Goal: Transaction & Acquisition: Purchase product/service

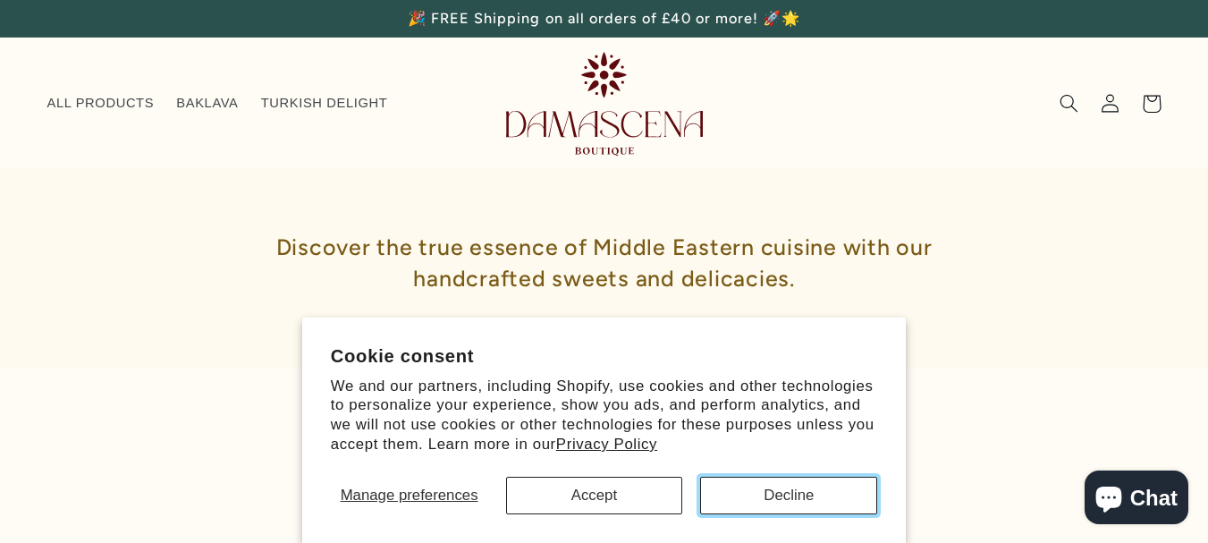
click at [746, 495] on button "Decline" at bounding box center [788, 495] width 177 height 38
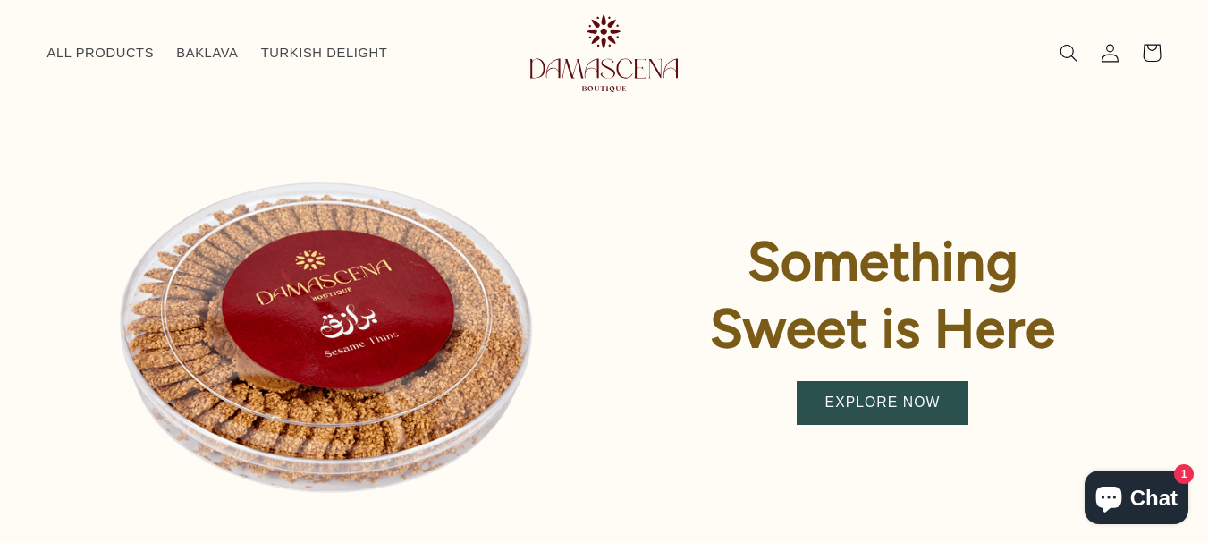
scroll to position [560, 0]
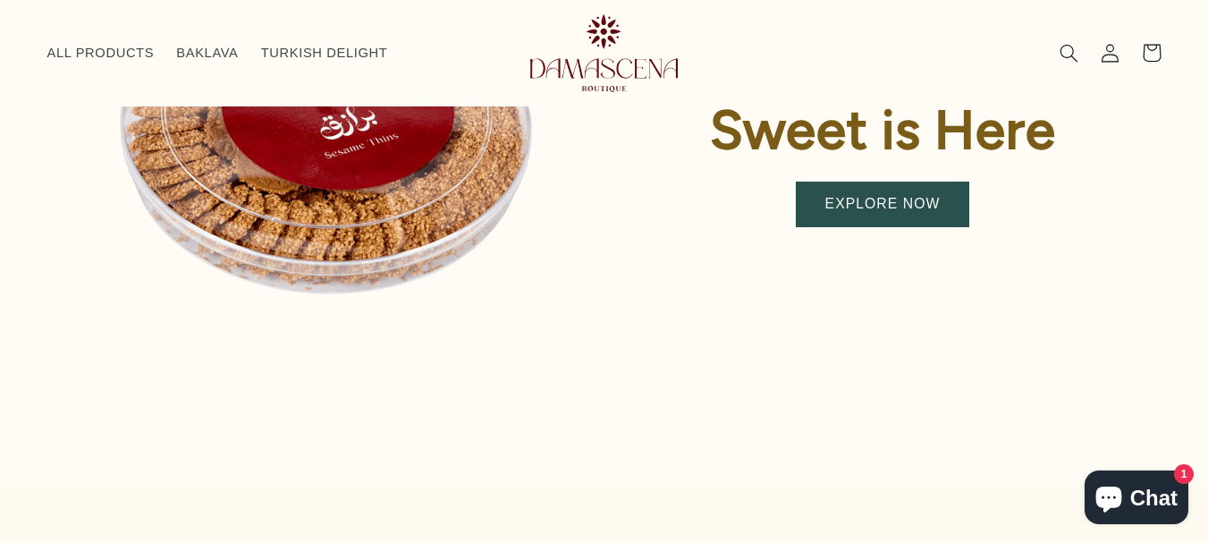
click at [879, 203] on link "EXPLORE NOW" at bounding box center [883, 204] width 172 height 44
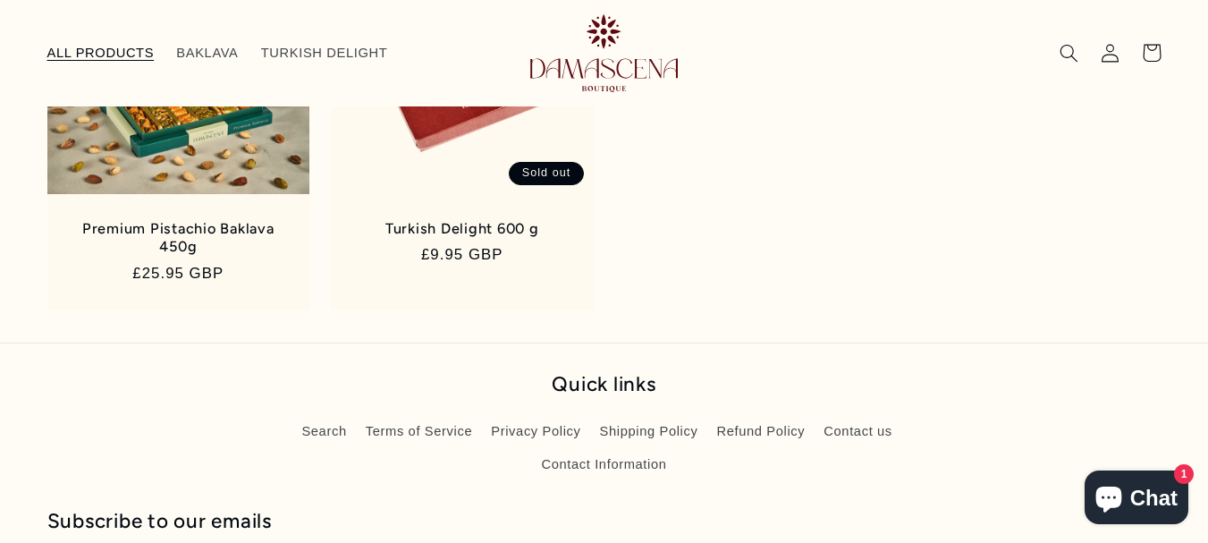
scroll to position [976, 0]
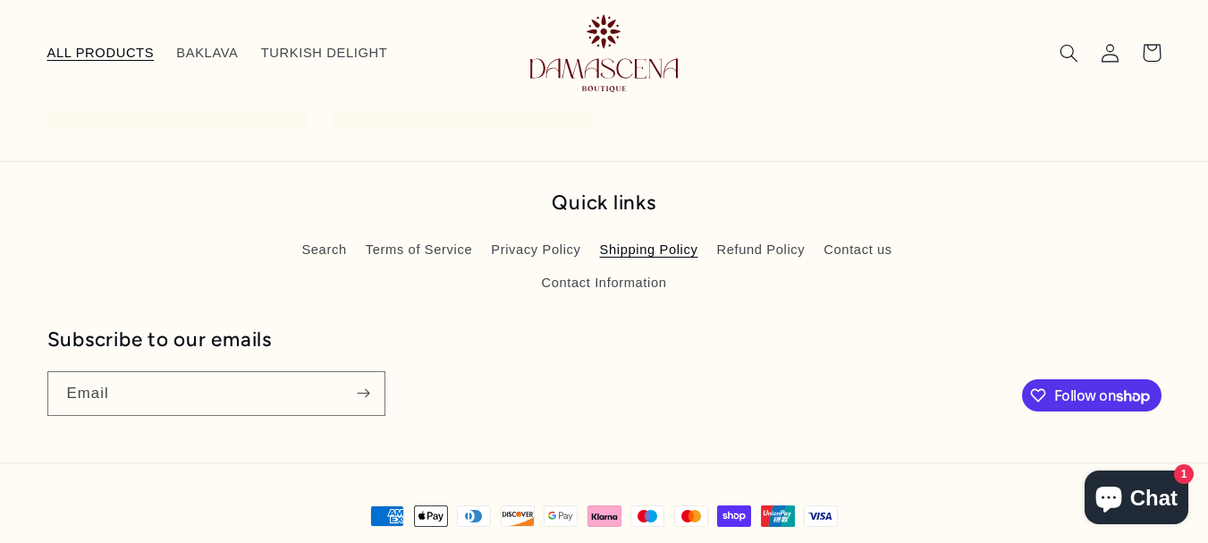
click at [635, 250] on link "Shipping Policy" at bounding box center [649, 250] width 98 height 32
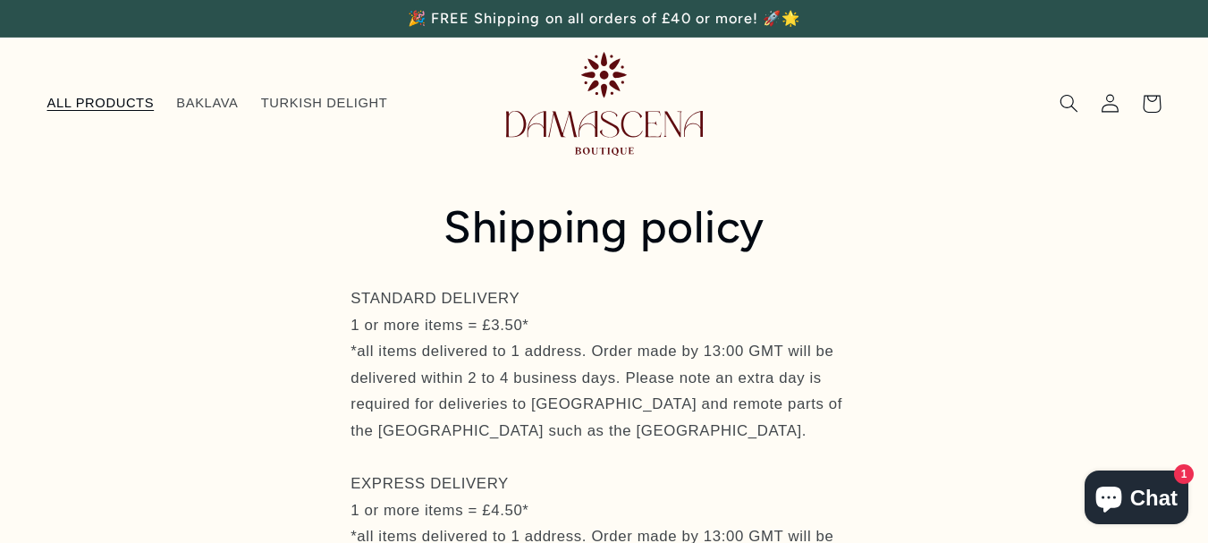
click at [102, 100] on span "ALL PRODUCTS" at bounding box center [100, 103] width 107 height 17
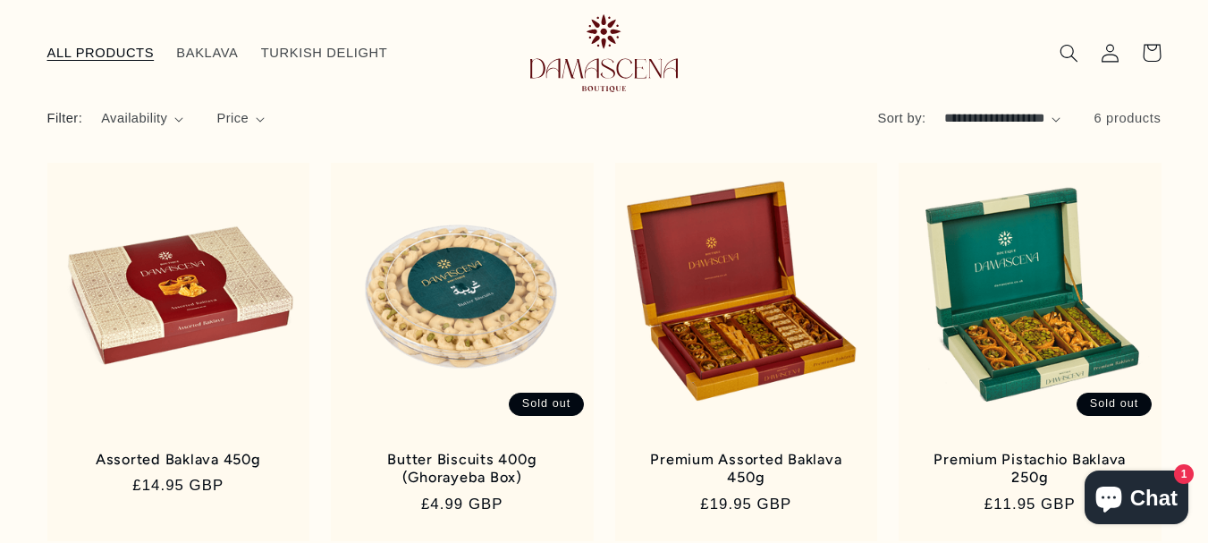
scroll to position [224, 0]
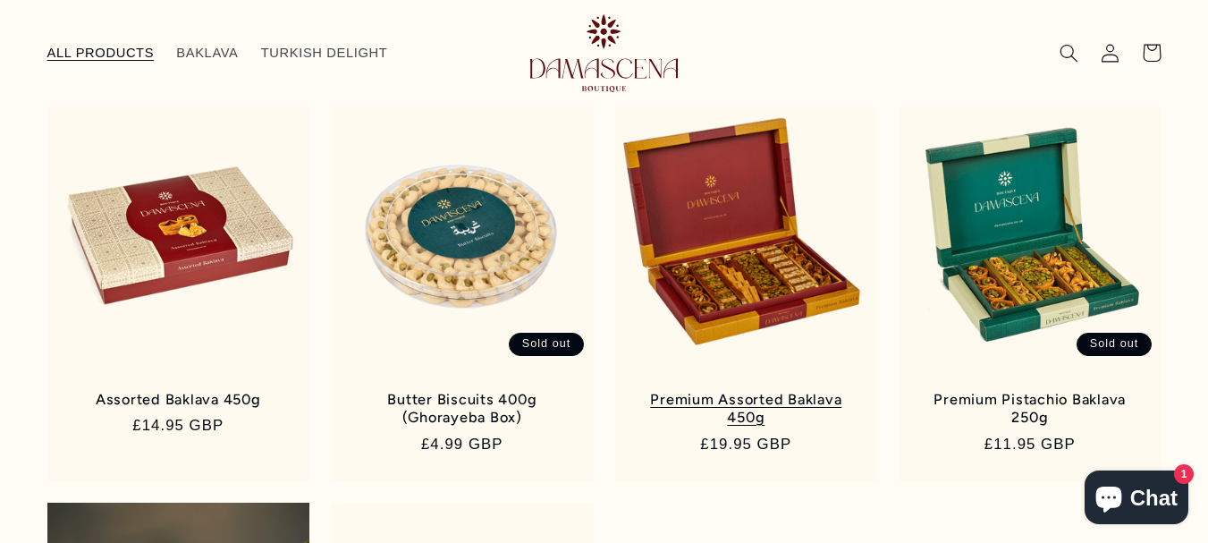
click at [704, 391] on link "Premium Assorted Baklava 450g" at bounding box center [746, 409] width 225 height 37
